Goal: Find specific page/section: Find specific page/section

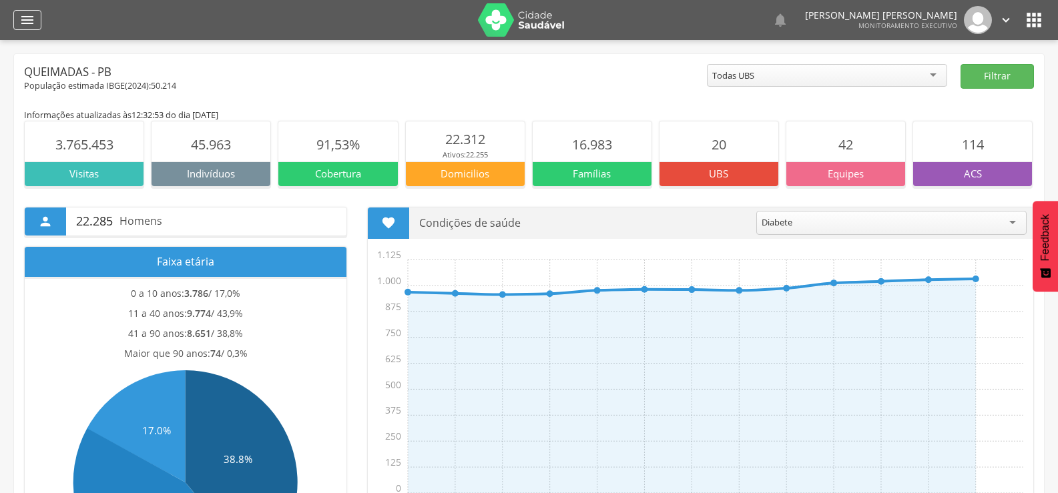
click at [35, 25] on icon "" at bounding box center [27, 20] width 16 height 16
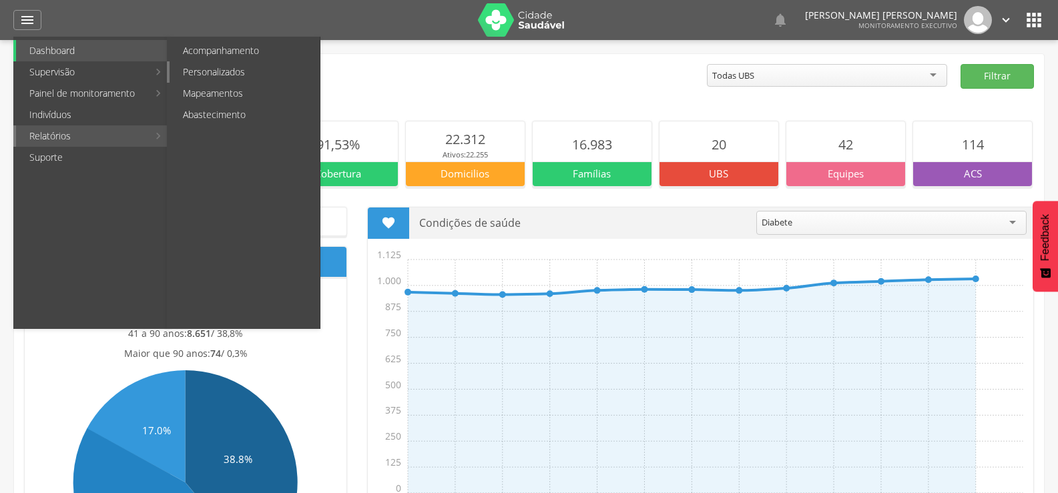
click at [208, 71] on link "Personalizados" at bounding box center [245, 71] width 150 height 21
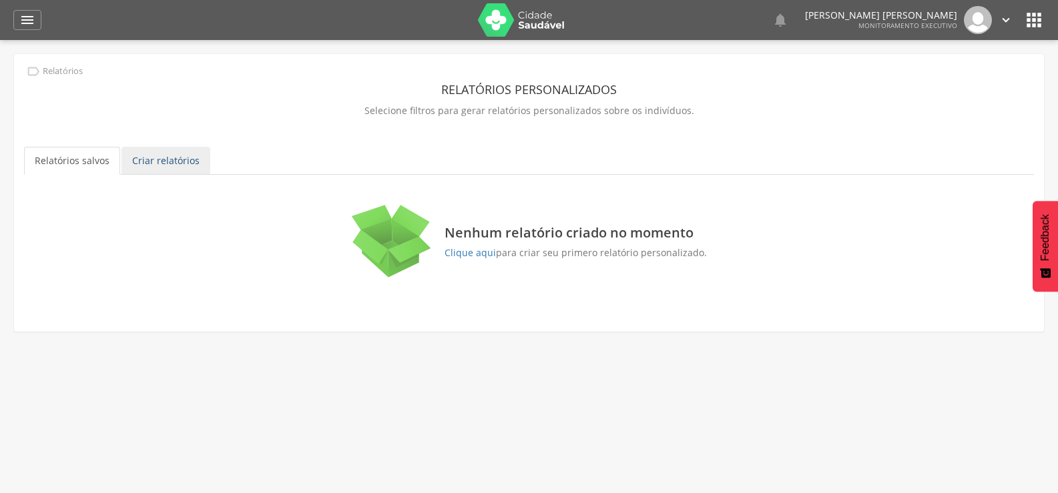
click at [166, 164] on link "Criar relatórios" at bounding box center [165, 161] width 89 height 28
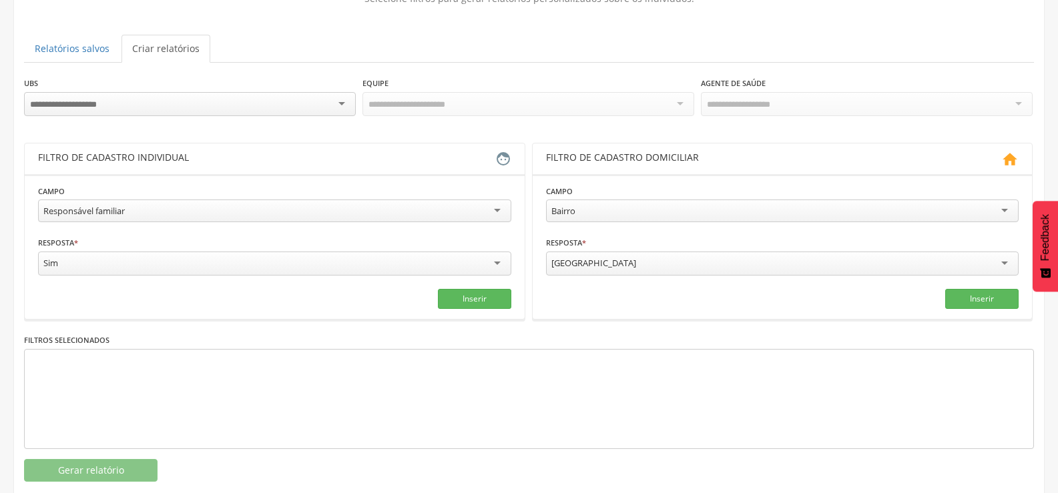
scroll to position [133, 0]
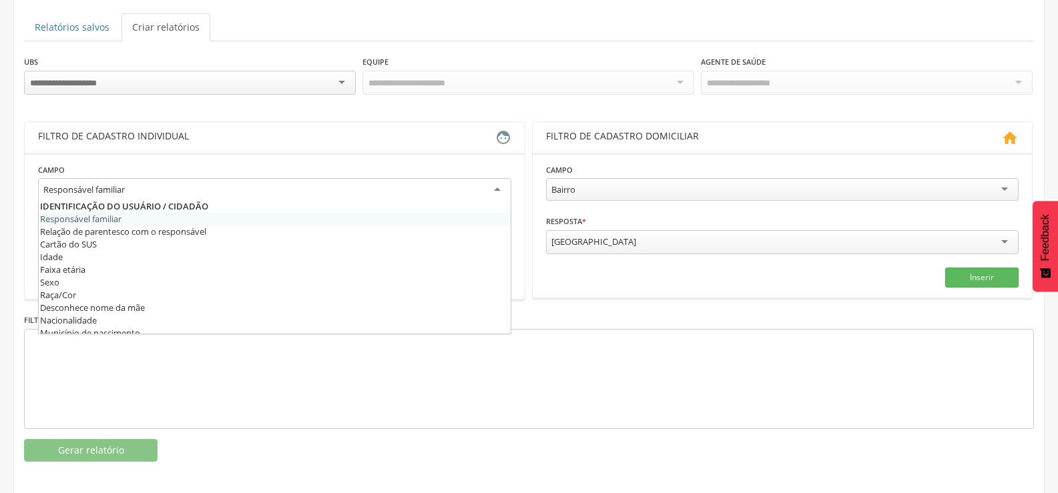
click at [125, 191] on div "Responsável familiar" at bounding box center [83, 190] width 81 height 12
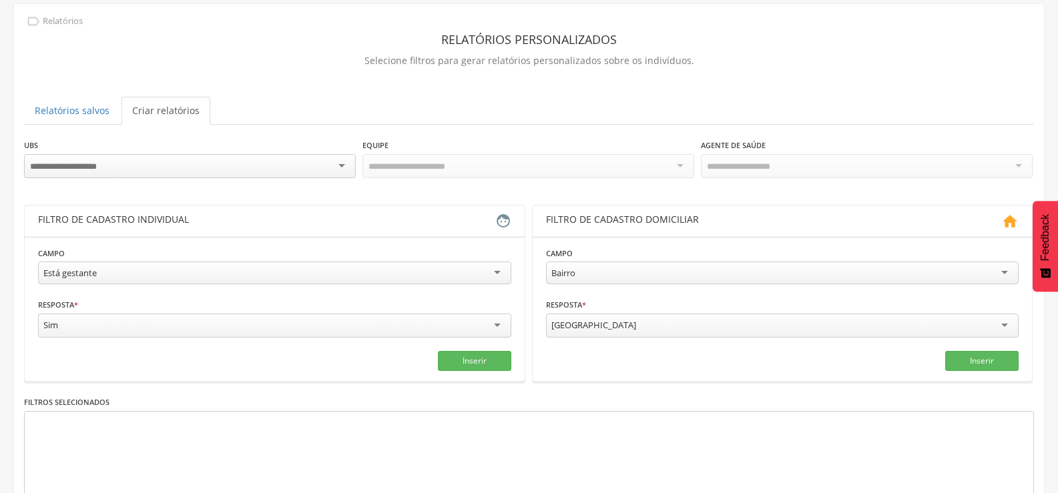
scroll to position [0, 0]
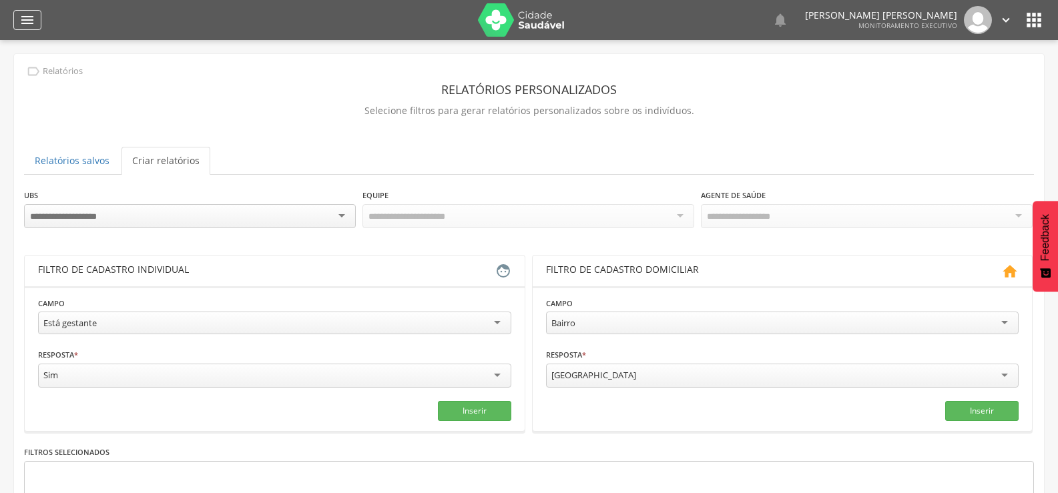
click at [25, 21] on icon "" at bounding box center [27, 20] width 16 height 16
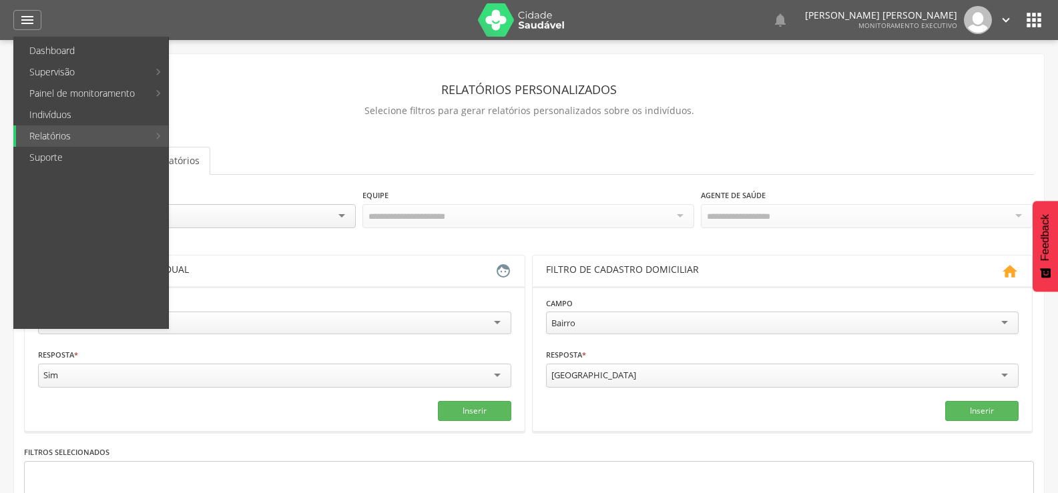
drag, startPoint x: 528, startPoint y: 143, endPoint x: 515, endPoint y: 148, distance: 13.5
click at [528, 143] on div "**********" at bounding box center [529, 329] width 1030 height 550
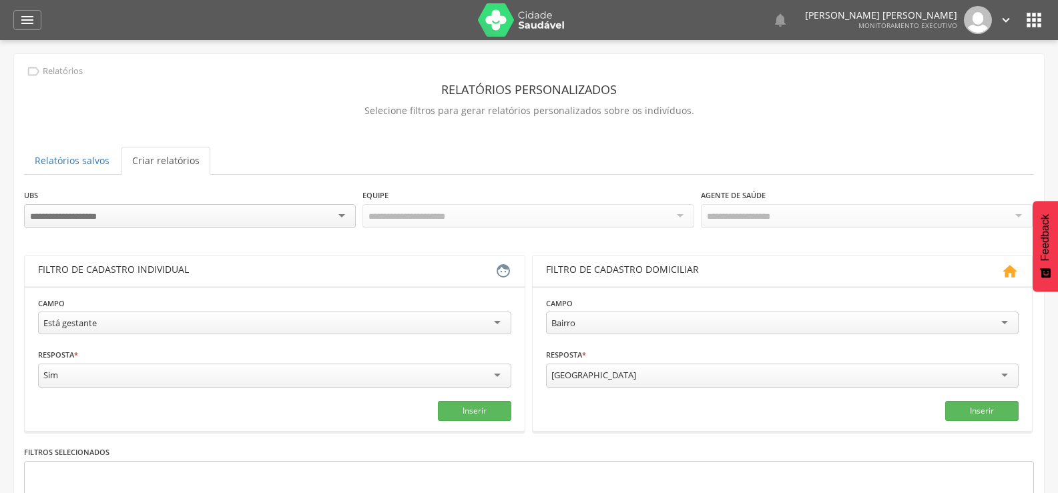
click at [96, 322] on div "Está gestante" at bounding box center [69, 323] width 53 height 12
click at [212, 266] on div "Filtro de cadastro individual" at bounding box center [266, 271] width 457 height 16
click at [22, 20] on icon "" at bounding box center [27, 20] width 16 height 16
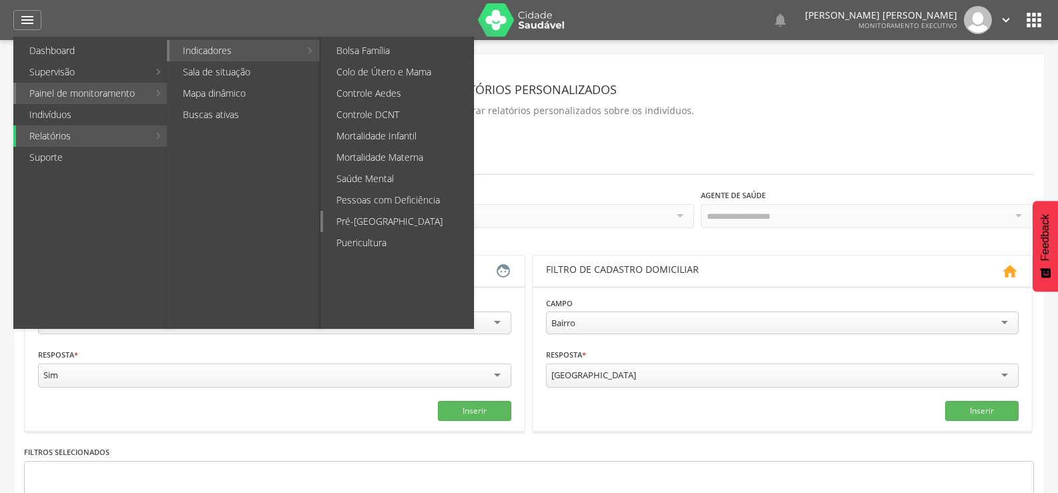
click at [342, 222] on link "Pré-[GEOGRAPHIC_DATA]" at bounding box center [398, 221] width 150 height 21
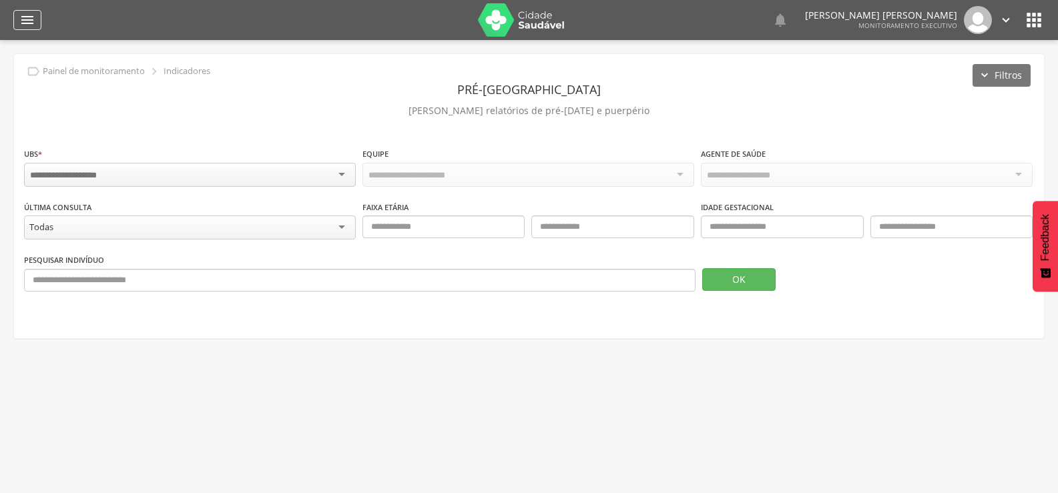
click at [33, 21] on icon "" at bounding box center [27, 20] width 16 height 16
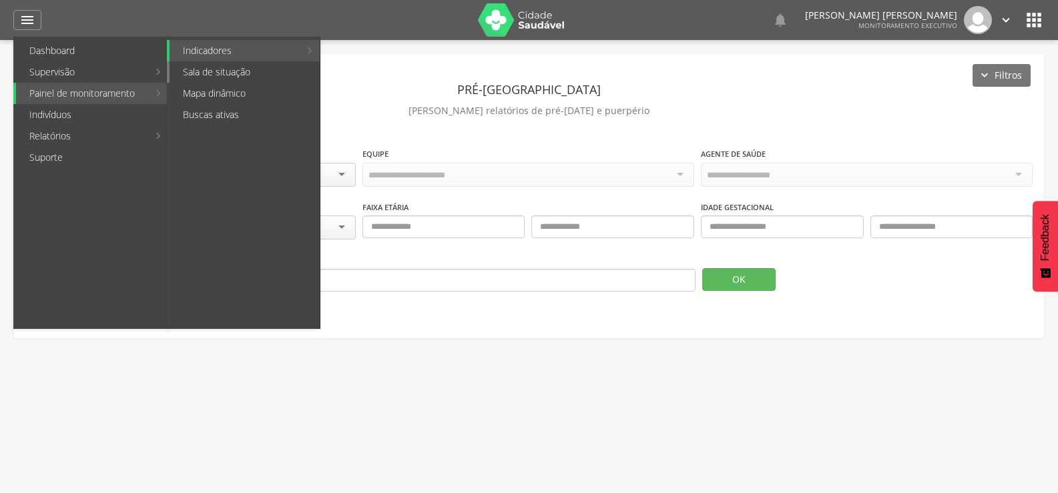
click at [202, 69] on link "Sala de situação" at bounding box center [245, 71] width 150 height 21
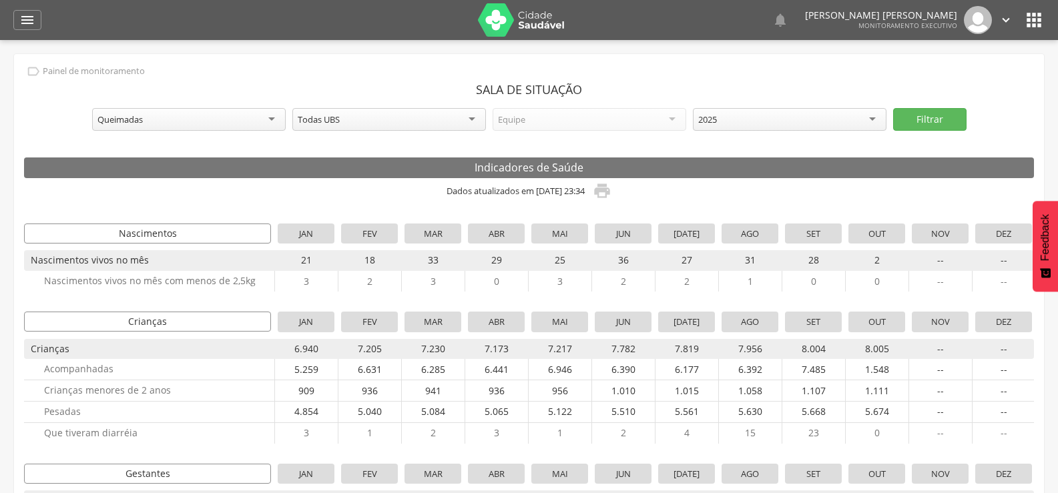
click at [869, 121] on div "2025" at bounding box center [790, 119] width 194 height 23
click at [911, 120] on button "Filtrar" at bounding box center [929, 119] width 73 height 23
click at [28, 21] on icon "" at bounding box center [27, 20] width 16 height 16
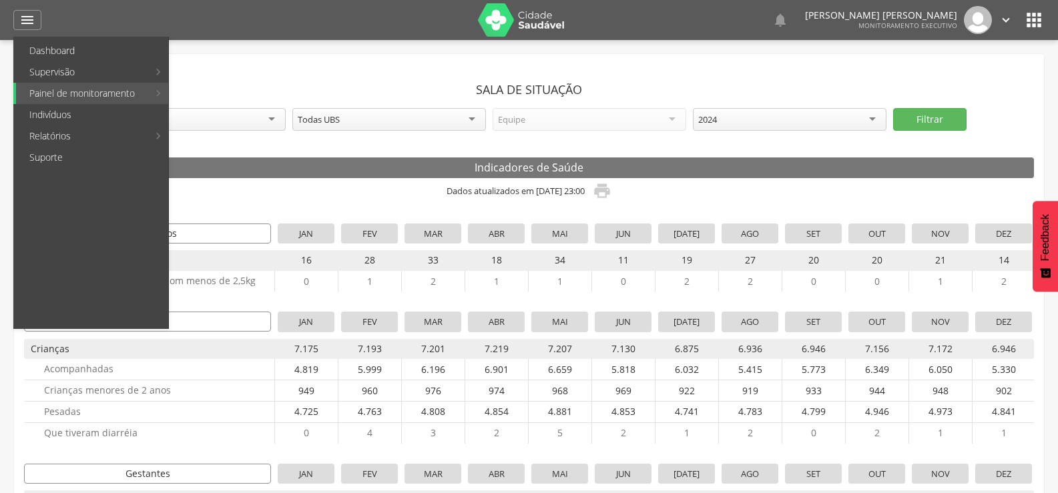
click at [872, 122] on div "2024" at bounding box center [790, 119] width 194 height 23
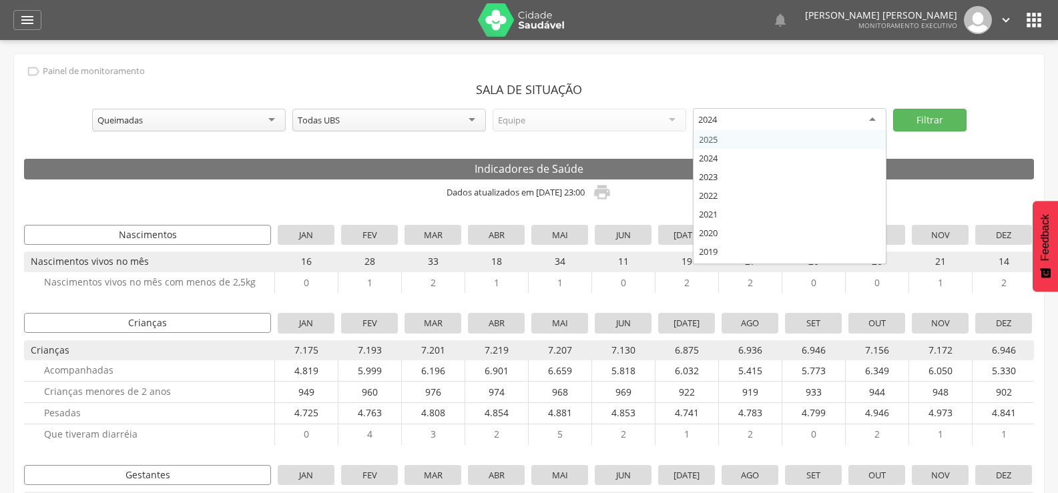
click at [733, 77] on header "Sala de Situação" at bounding box center [529, 89] width 1010 height 24
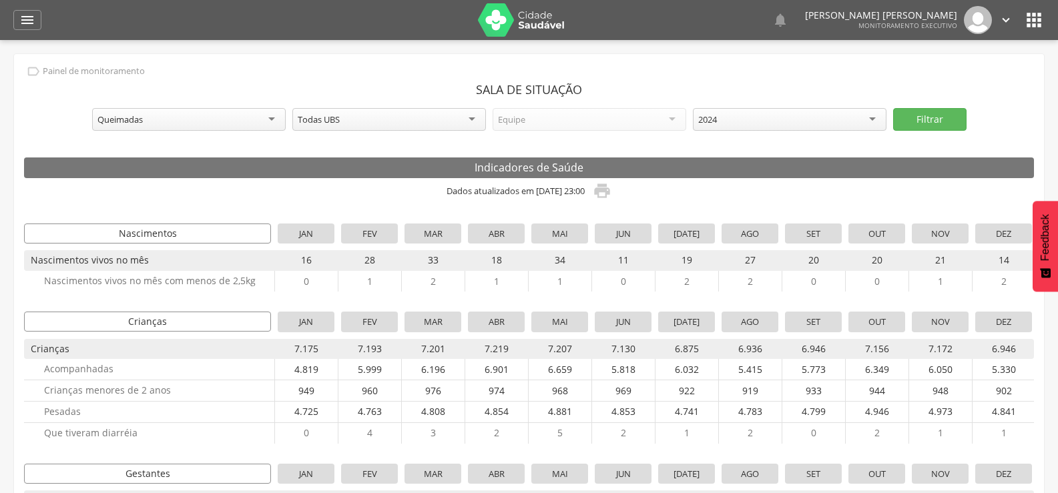
click at [879, 120] on div "2024" at bounding box center [790, 119] width 194 height 23
click at [909, 118] on button "Filtrar" at bounding box center [929, 119] width 73 height 23
click at [870, 114] on div "2025" at bounding box center [790, 119] width 194 height 23
click at [923, 118] on button "Filtrar" at bounding box center [929, 119] width 73 height 23
click at [30, 24] on icon "" at bounding box center [27, 20] width 16 height 16
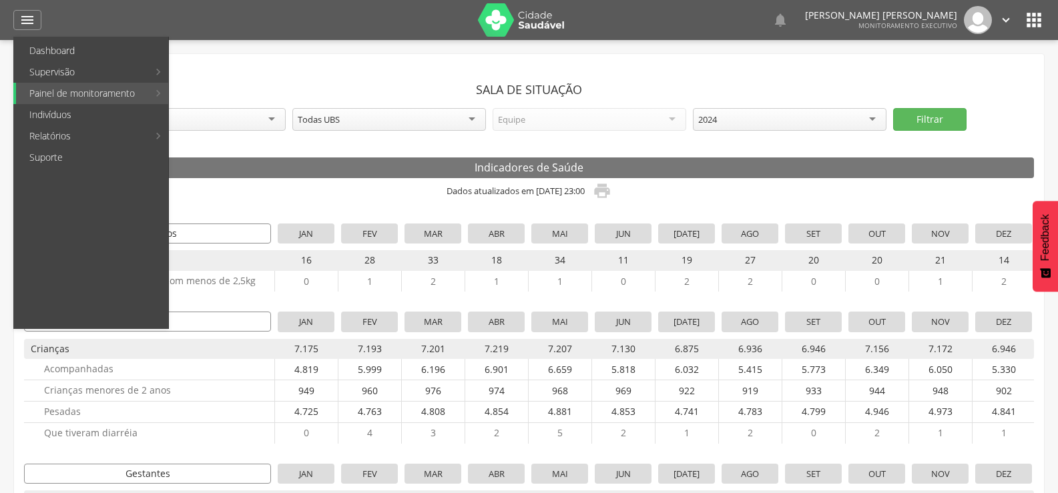
click at [392, 83] on header "Sala de Situação" at bounding box center [529, 89] width 1010 height 24
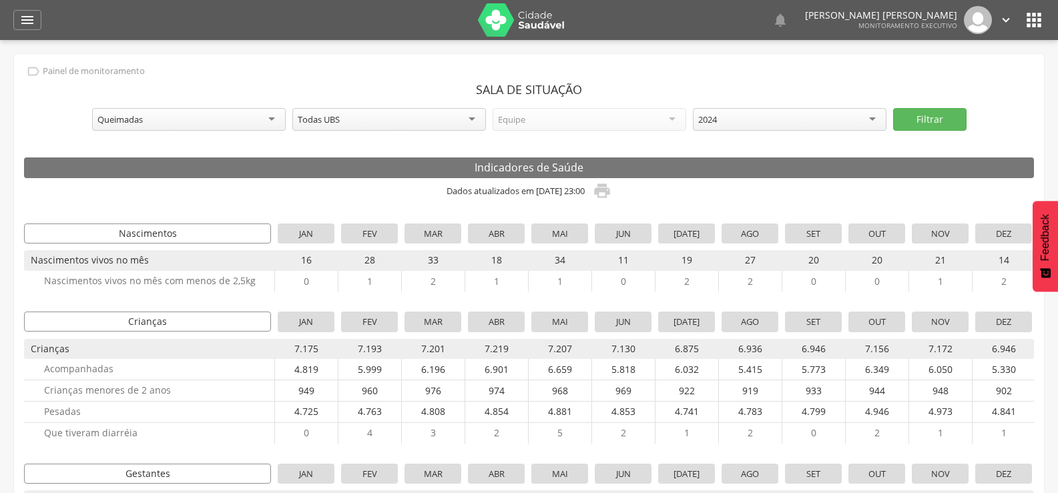
click at [538, 21] on img at bounding box center [521, 19] width 87 height 33
